Goal: Download file/media

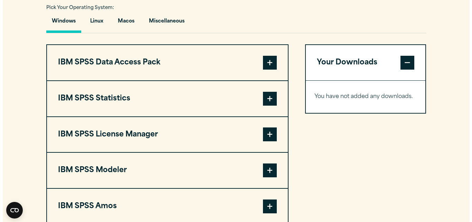
scroll to position [518, 0]
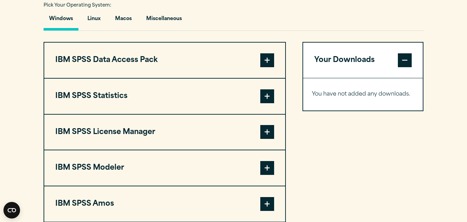
click at [271, 96] on span at bounding box center [267, 96] width 14 height 14
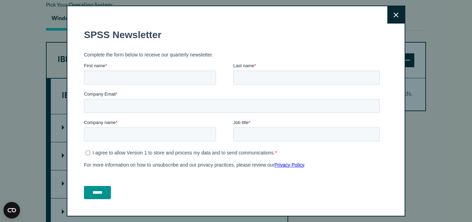
click at [388, 19] on button "Close" at bounding box center [396, 14] width 17 height 17
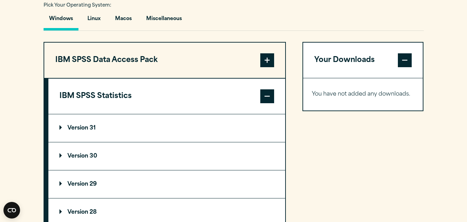
click at [75, 126] on p "Version 31" at bounding box center [77, 128] width 36 height 6
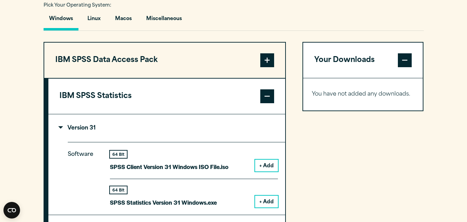
click at [267, 164] on button "+ Add" at bounding box center [266, 165] width 23 height 12
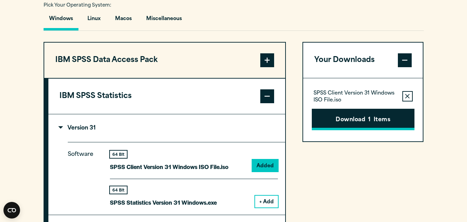
click at [373, 114] on button "Download 1 Items" at bounding box center [363, 119] width 103 height 21
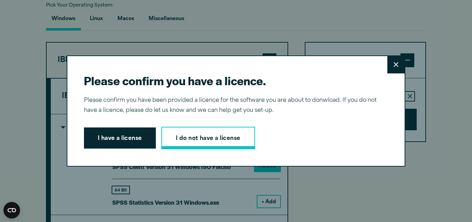
click at [211, 138] on link "I do not have a license" at bounding box center [208, 138] width 94 height 23
